Goal: Transaction & Acquisition: Purchase product/service

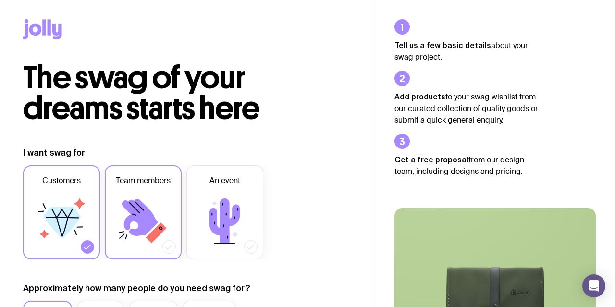
click at [112, 190] on label "Team members" at bounding box center [143, 212] width 77 height 94
click at [0, 0] on input "Team members" at bounding box center [0, 0] width 0 height 0
click at [73, 188] on label "Customers" at bounding box center [61, 212] width 77 height 94
click at [0, 0] on input "Customers" at bounding box center [0, 0] width 0 height 0
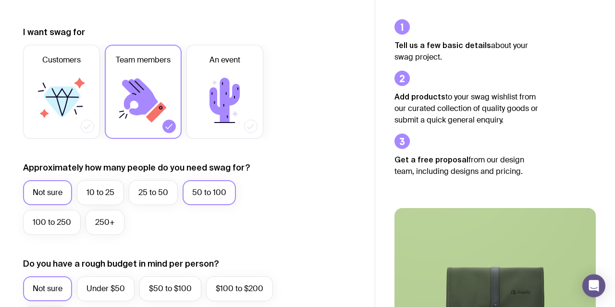
click at [218, 189] on label "50 to 100" at bounding box center [209, 192] width 53 height 25
click at [0, 0] on input "50 to 100" at bounding box center [0, 0] width 0 height 0
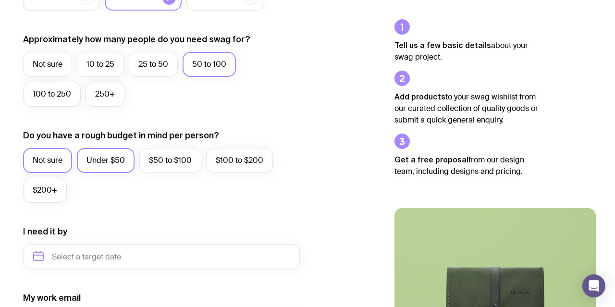
click at [112, 162] on label "Under $50" at bounding box center [106, 160] width 58 height 25
click at [0, 0] on input "Under $50" at bounding box center [0, 0] width 0 height 0
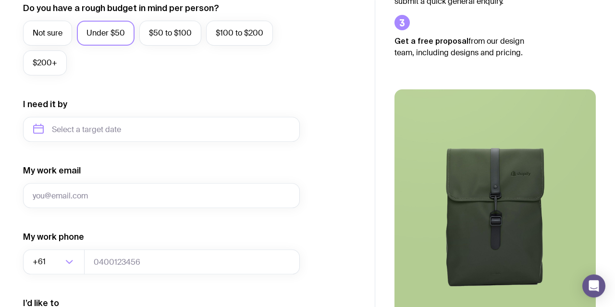
scroll to position [377, 0]
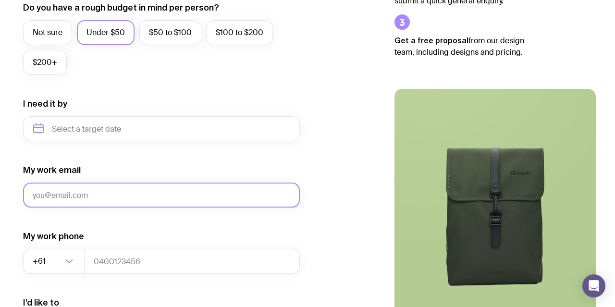
drag, startPoint x: 208, startPoint y: 207, endPoint x: 183, endPoint y: 135, distance: 76.9
click at [183, 183] on input "My work email" at bounding box center [161, 195] width 277 height 25
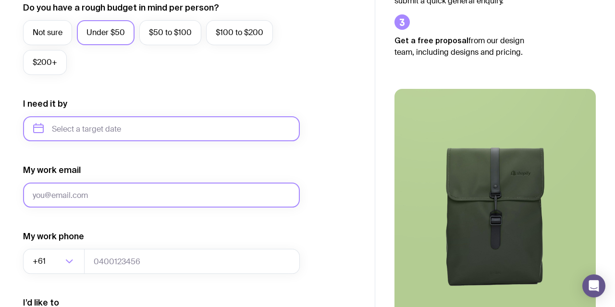
click at [183, 135] on input "text" at bounding box center [161, 128] width 277 height 25
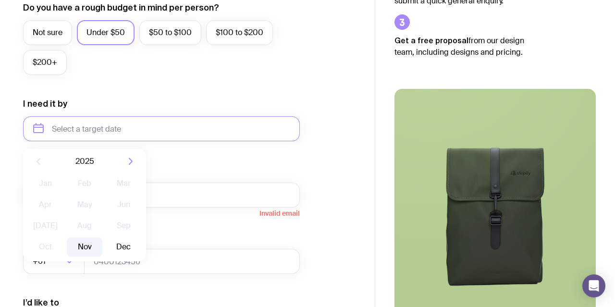
click at [95, 252] on button "Nov" at bounding box center [84, 246] width 35 height 19
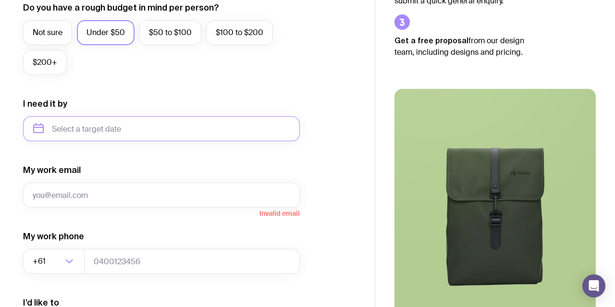
type input "[DATE]"
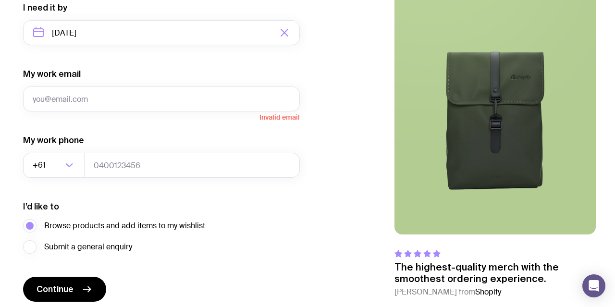
scroll to position [473, 0]
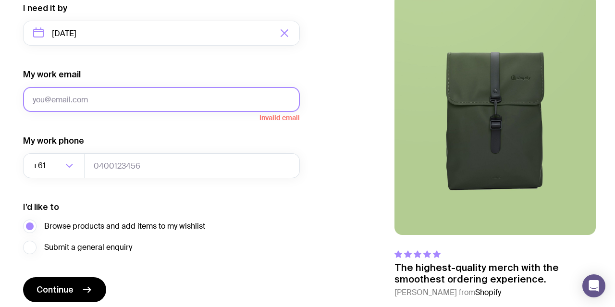
click at [181, 99] on input "My work email" at bounding box center [161, 99] width 277 height 25
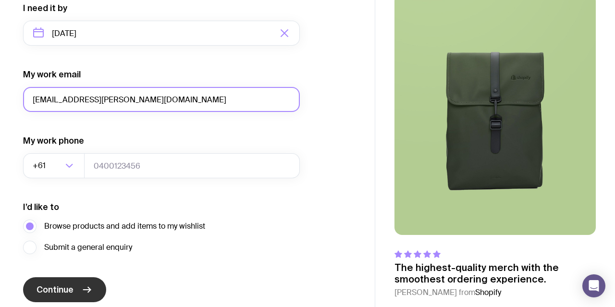
type input "[EMAIL_ADDRESS][PERSON_NAME][DOMAIN_NAME]"
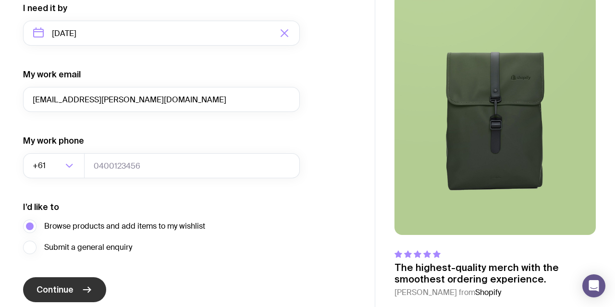
click at [77, 281] on button "Continue" at bounding box center [64, 289] width 83 height 25
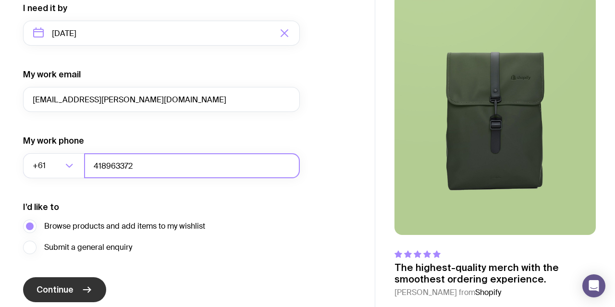
type input "418963372"
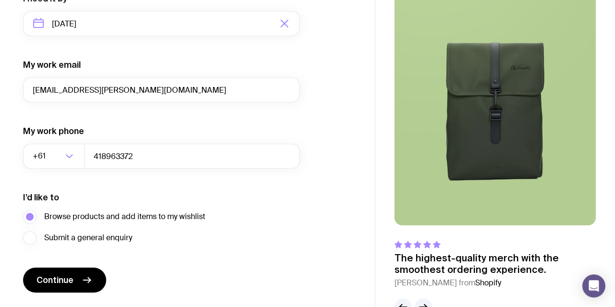
scroll to position [510, 0]
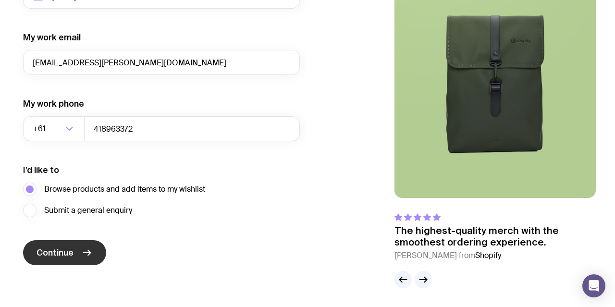
click at [51, 250] on span "Continue" at bounding box center [55, 253] width 37 height 12
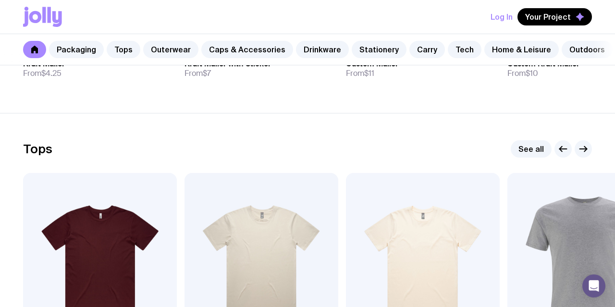
scroll to position [398, 0]
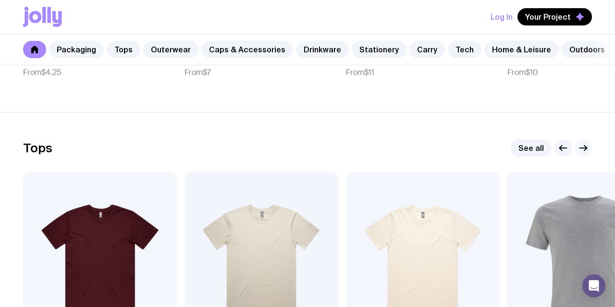
click at [583, 149] on icon "button" at bounding box center [584, 148] width 12 height 12
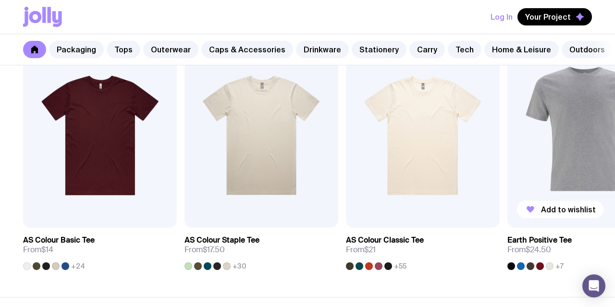
scroll to position [527, 0]
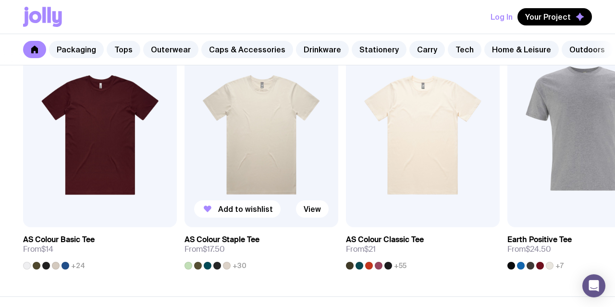
click at [285, 140] on img at bounding box center [262, 135] width 154 height 185
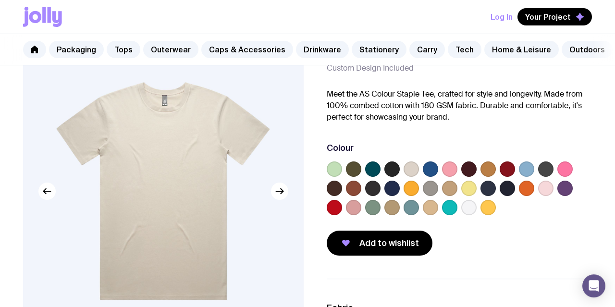
scroll to position [58, 0]
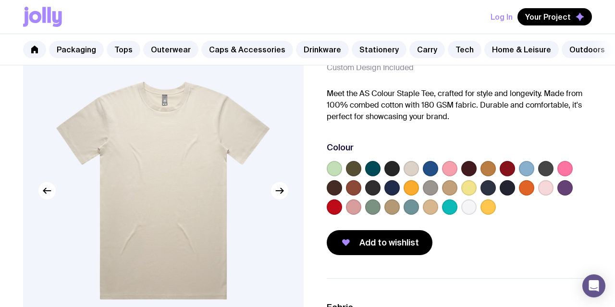
click at [472, 124] on div "AS Colour Staple Tee From $17.50 Custom Design Included Meet the AS Colour Stap…" at bounding box center [459, 139] width 265 height 233
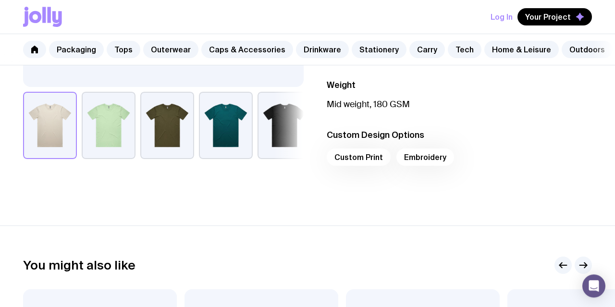
scroll to position [398, 0]
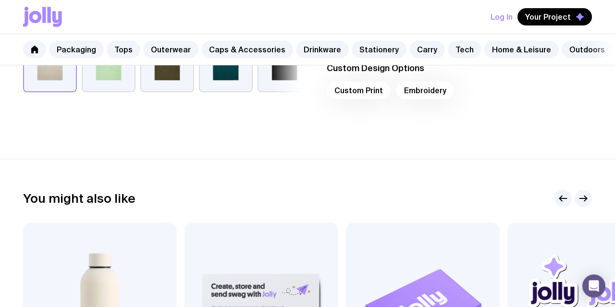
click at [366, 89] on div "Custom Print Embroidery" at bounding box center [459, 93] width 265 height 23
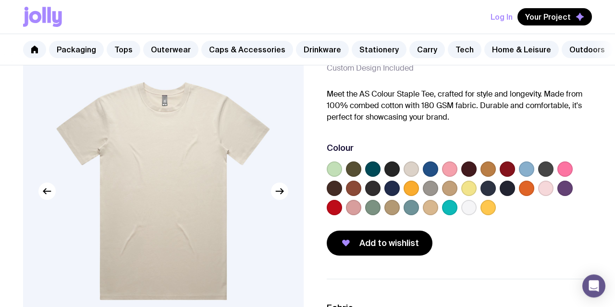
scroll to position [58, 0]
click at [451, 184] on label at bounding box center [449, 188] width 15 height 15
click at [0, 0] on input "radio" at bounding box center [0, 0] width 0 height 0
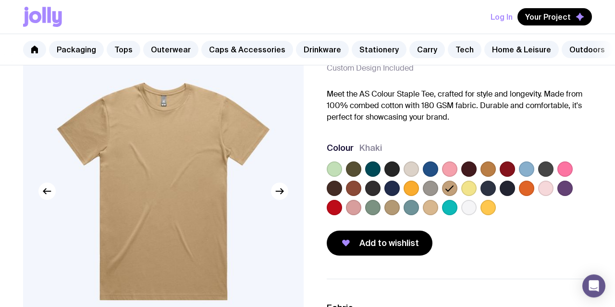
click at [453, 170] on label at bounding box center [449, 169] width 15 height 15
click at [0, 0] on input "radio" at bounding box center [0, 0] width 0 height 0
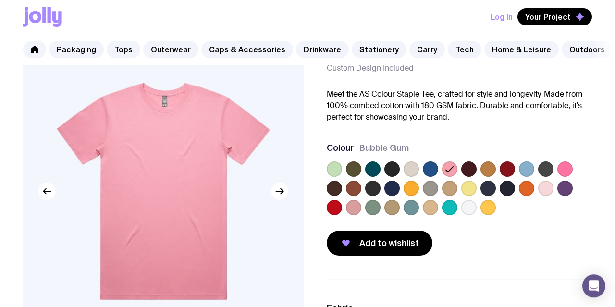
click at [493, 167] on label at bounding box center [488, 169] width 15 height 15
click at [0, 0] on input "radio" at bounding box center [0, 0] width 0 height 0
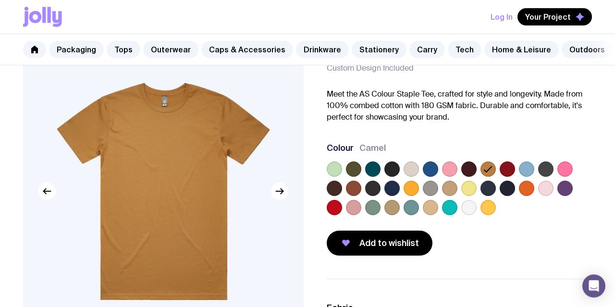
drag, startPoint x: 460, startPoint y: 119, endPoint x: 460, endPoint y: 114, distance: 4.8
click at [460, 114] on p "Meet the AS Colour Staple Tee, crafted for style and longevity. Made from 100% …" at bounding box center [459, 105] width 265 height 35
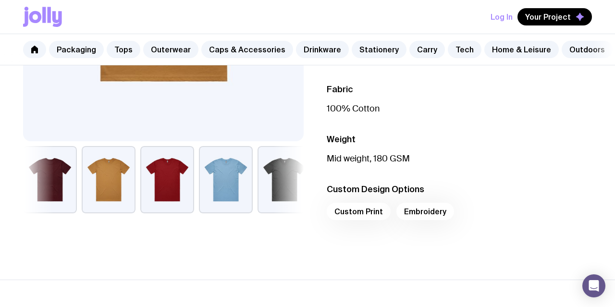
scroll to position [0, 0]
